Goal: Task Accomplishment & Management: Use online tool/utility

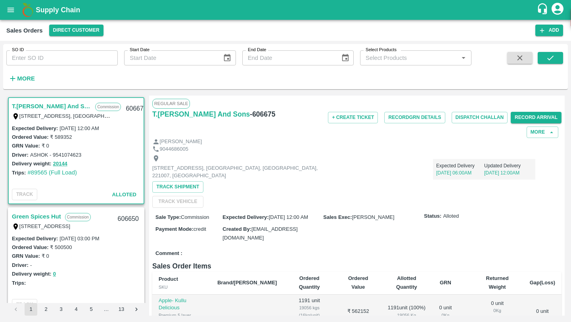
click at [100, 59] on input "SO ID" at bounding box center [61, 57] width 111 height 15
paste input "606170"
type input "606170"
click at [552, 56] on icon "submit" at bounding box center [550, 58] width 9 height 9
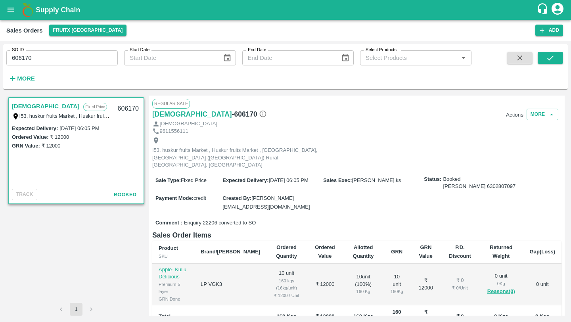
click at [510, 113] on button "Actions" at bounding box center [514, 115] width 17 height 6
click at [505, 136] on li "Truck Dispatch as per OPS" at bounding box center [523, 132] width 84 height 13
type input "07/10/2025 11:05 AM"
click at [422, 121] on div at bounding box center [285, 161] width 571 height 322
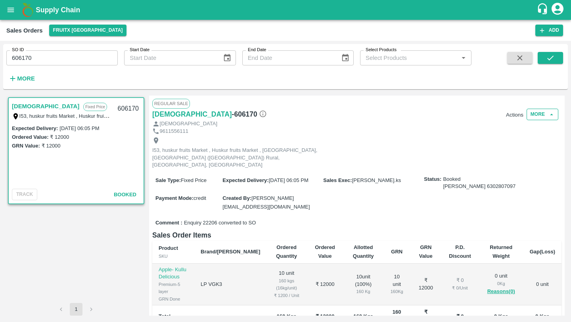
click at [538, 113] on button "More" at bounding box center [543, 115] width 32 height 12
click at [463, 147] on div "I53, huskur fruits Market , Huskur fruits Market , Bangalore, Bengaluru (Bangal…" at bounding box center [356, 153] width 409 height 36
click at [232, 116] on h6 "- 606170" at bounding box center [249, 114] width 35 height 11
copy h6 "606170"
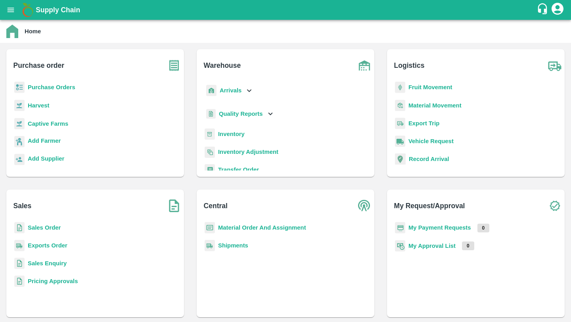
click at [228, 136] on b "Inventory" at bounding box center [231, 134] width 27 height 6
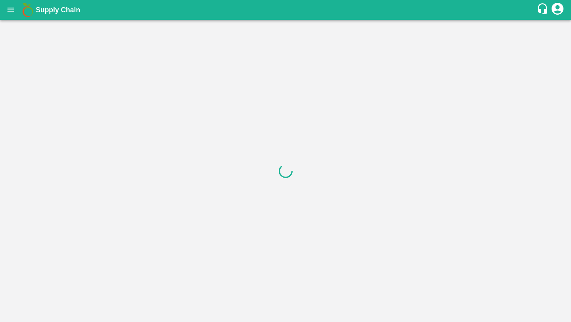
click at [79, 35] on div at bounding box center [285, 171] width 571 height 302
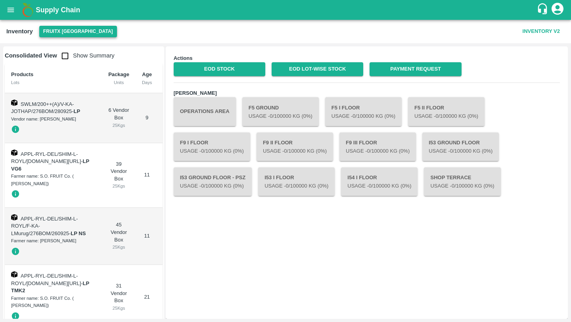
click at [72, 27] on button "FruitX [GEOGRAPHIC_DATA]" at bounding box center [78, 32] width 78 height 12
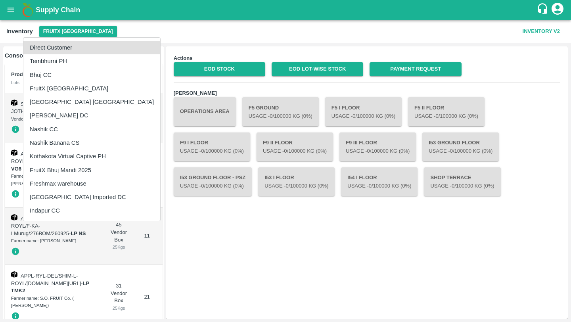
click at [398, 38] on div at bounding box center [285, 161] width 571 height 322
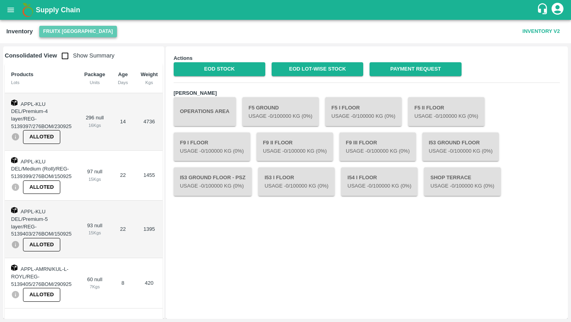
click at [79, 31] on button "FruitX [GEOGRAPHIC_DATA]" at bounding box center [78, 32] width 78 height 12
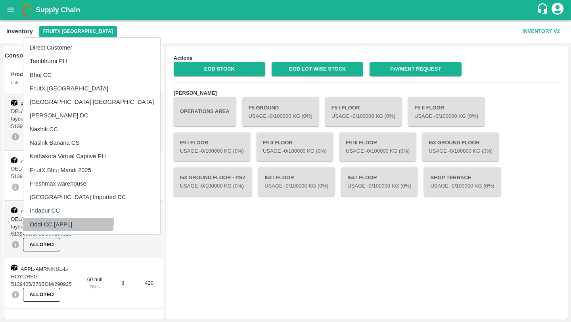
click at [65, 222] on li "Oddi CC [APPL]" at bounding box center [91, 224] width 137 height 13
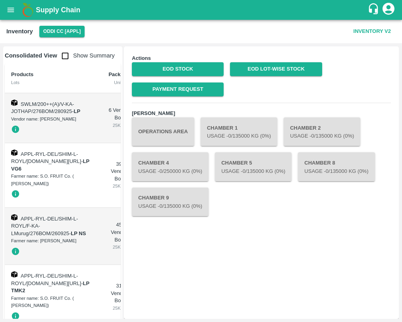
click at [290, 46] on div "Consolidated View Show Summary Products Lots Package Units Age Days Weight Kgs …" at bounding box center [201, 182] width 402 height 279
click at [378, 32] on button "Inventory V2" at bounding box center [372, 32] width 44 height 14
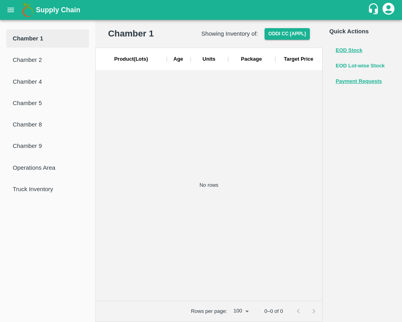
click at [354, 66] on button "EOD Lot-wise Stock" at bounding box center [359, 66] width 49 height 9
